Goal: Obtain resource: Download file/media

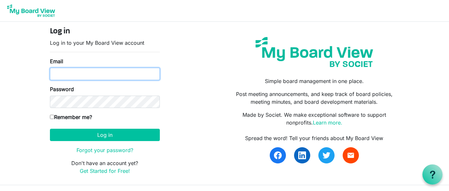
click at [115, 68] on input "Email" at bounding box center [105, 74] width 110 height 12
type input "[PERSON_NAME][EMAIL_ADDRESS][DOMAIN_NAME]"
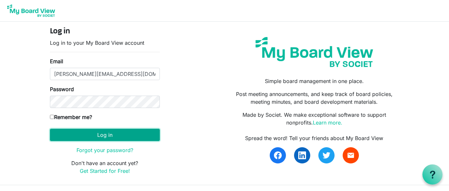
click at [77, 139] on button "Log in" at bounding box center [105, 135] width 110 height 12
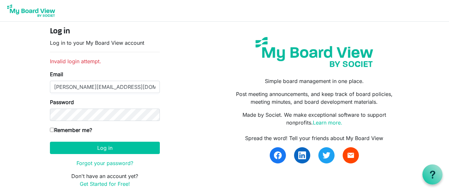
click at [51, 130] on input "Remember me?" at bounding box center [52, 130] width 4 height 4
checkbox input "true"
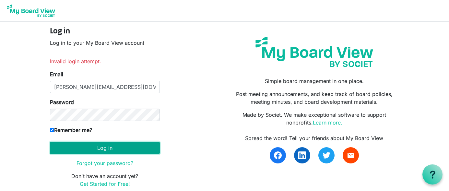
click at [66, 147] on button "Log in" at bounding box center [105, 148] width 110 height 12
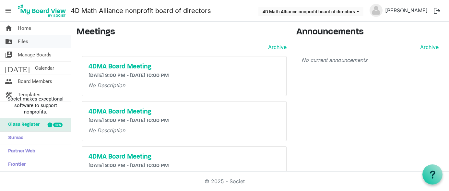
click at [17, 44] on link "folder_shared Files" at bounding box center [35, 41] width 71 height 13
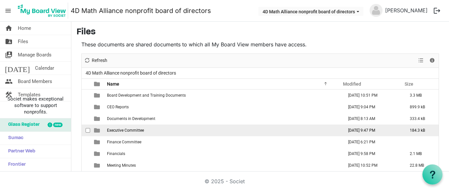
click at [118, 130] on span "Executive Committee" at bounding box center [125, 130] width 37 height 5
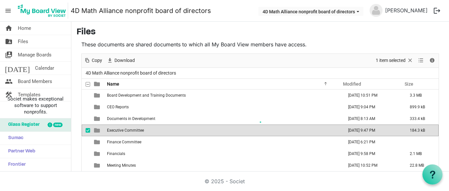
scroll to position [27, 0]
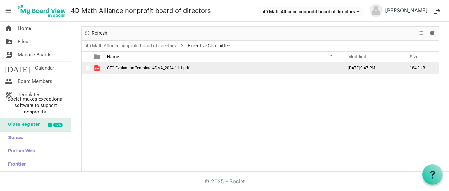
click at [134, 67] on span "CEO Evaluation Template 4DMA_2024.11-1.pdf" at bounding box center [148, 68] width 82 height 5
click at [134, 68] on span "CEO Evaluation Template 4DMA_2024.11-1.pdf" at bounding box center [148, 68] width 82 height 5
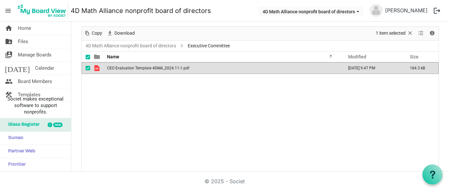
click at [134, 68] on span "CEO Evaluation Template 4DMA_2024.11-1.pdf" at bounding box center [148, 68] width 82 height 5
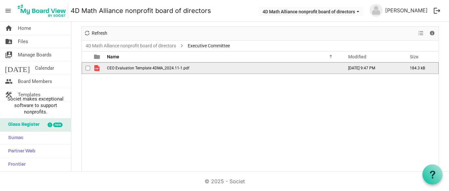
click at [134, 68] on span "CEO Evaluation Template 4DMA_2024.11-1.pdf" at bounding box center [148, 68] width 82 height 5
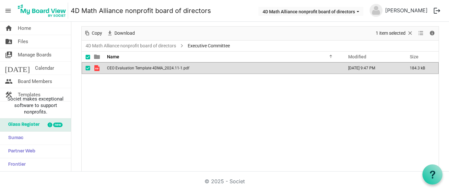
click at [134, 68] on span "CEO Evaluation Template 4DMA_2024.11-1.pdf" at bounding box center [148, 68] width 82 height 5
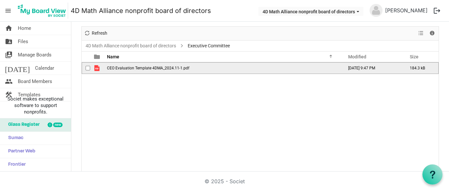
click at [134, 68] on span "CEO Evaluation Template 4DMA_2024.11-1.pdf" at bounding box center [148, 68] width 82 height 5
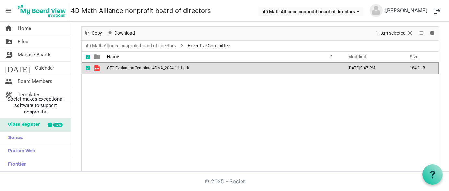
click at [126, 112] on div "CEO Evaluation Template 4DMA_2024.11-1.pdf November 11, 2024 9:47 PM 184.3 kB" at bounding box center [260, 117] width 357 height 110
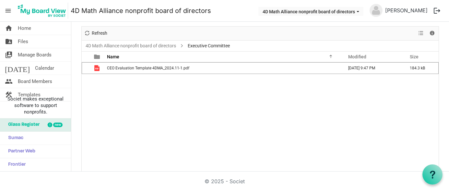
click at [144, 116] on div "CEO Evaluation Template 4DMA_2024.11-1.pdf November 11, 2024 9:47 PM 184.3 kB" at bounding box center [260, 117] width 357 height 110
click at [97, 30] on span "Refresh" at bounding box center [99, 33] width 17 height 8
click at [151, 43] on link "4D Math Alliance nonprofit board of directors" at bounding box center [130, 46] width 93 height 8
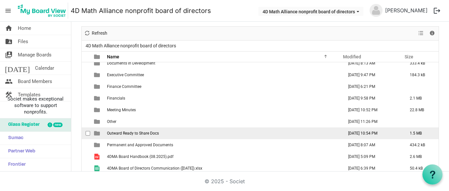
scroll to position [29, 0]
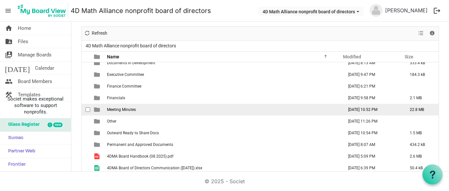
click at [127, 109] on span "Meeting Minutes" at bounding box center [121, 109] width 29 height 5
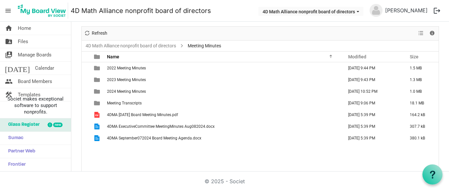
scroll to position [0, 0]
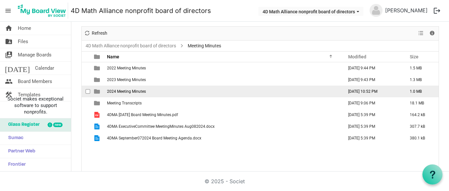
click at [126, 91] on span "2024 Meeting Minutes" at bounding box center [126, 91] width 39 height 5
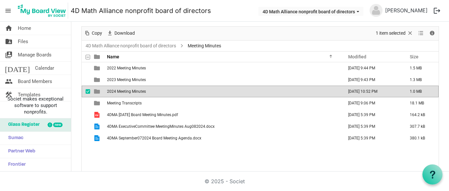
click at [126, 91] on span "2024 Meeting Minutes" at bounding box center [126, 91] width 39 height 5
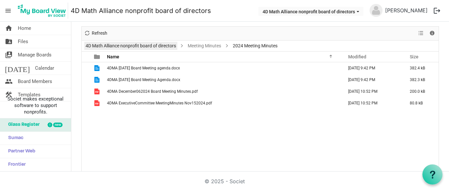
click at [158, 46] on link "4D Math Alliance nonprofit board of directors" at bounding box center [130, 46] width 93 height 8
